Goal: Transaction & Acquisition: Purchase product/service

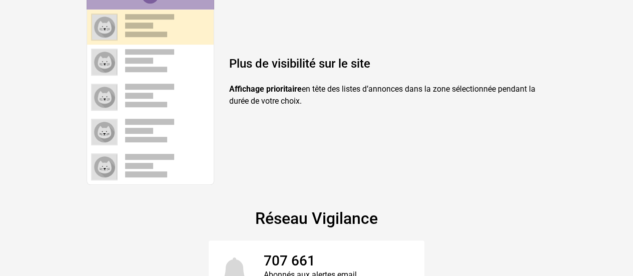
scroll to position [400, 0]
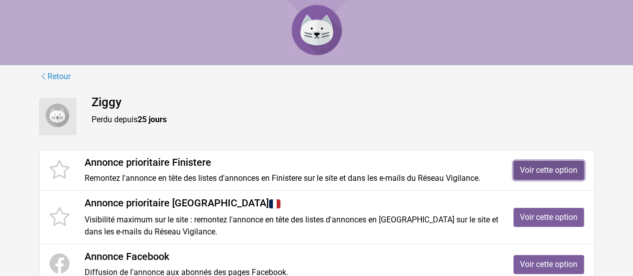
click at [527, 171] on link "Voir cette option" at bounding box center [548, 170] width 71 height 19
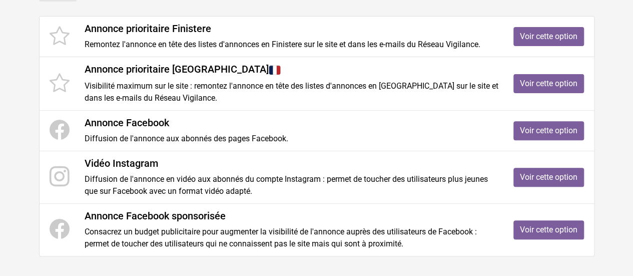
scroll to position [148, 0]
